Goal: Task Accomplishment & Management: Manage account settings

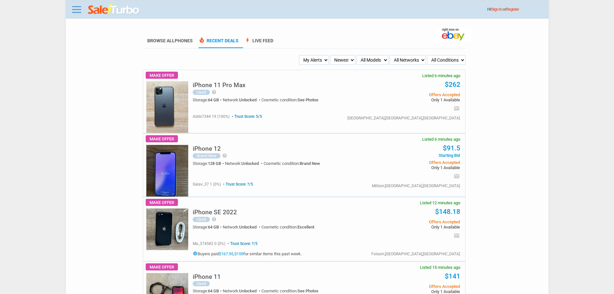
click at [313, 59] on select "My Alerts All Deals BIN Only w/ Offers Only" at bounding box center [314, 60] width 30 height 10
select select "flash_bin"
click at [300, 55] on select "My Alerts All Deals BIN Only w/ Offers Only" at bounding box center [314, 60] width 30 height 10
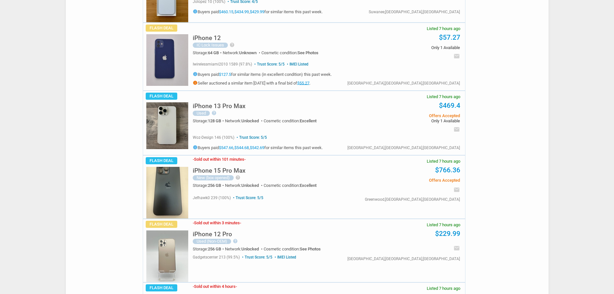
scroll to position [2225, 0]
